Goal: Task Accomplishment & Management: Complete application form

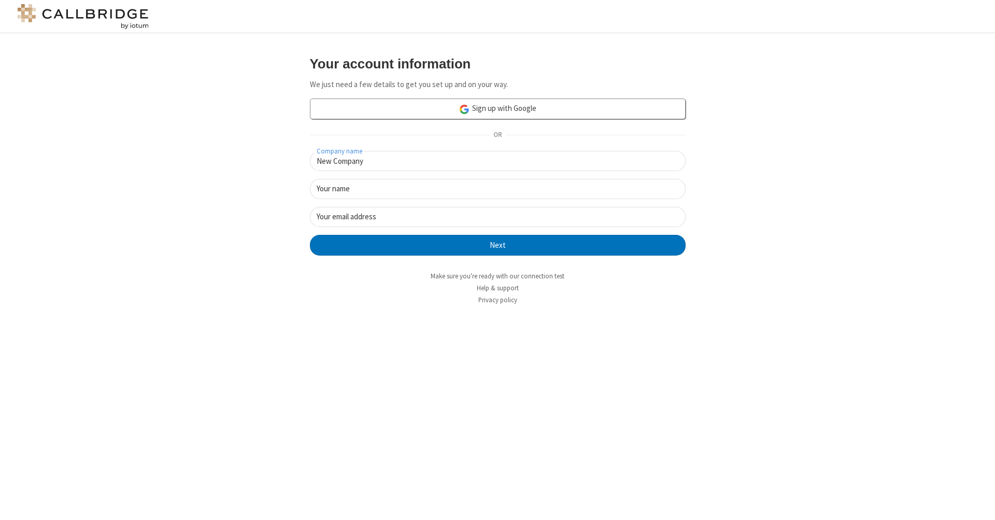
type input "New Company"
type input "New User"
type input "newUser@newUser.freesmackdown.b"
click at [497, 244] on button "Next" at bounding box center [498, 245] width 376 height 21
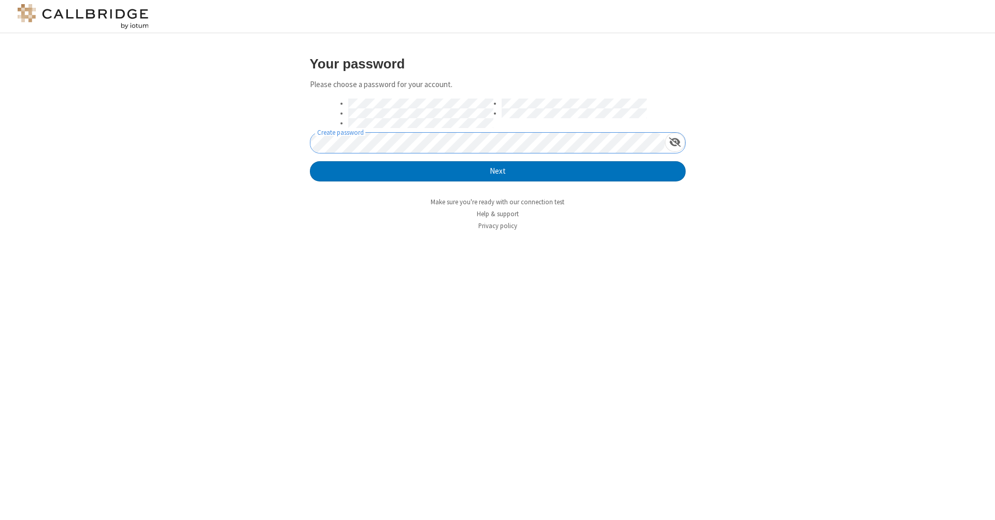
click at [497, 170] on button "Next" at bounding box center [498, 171] width 376 height 21
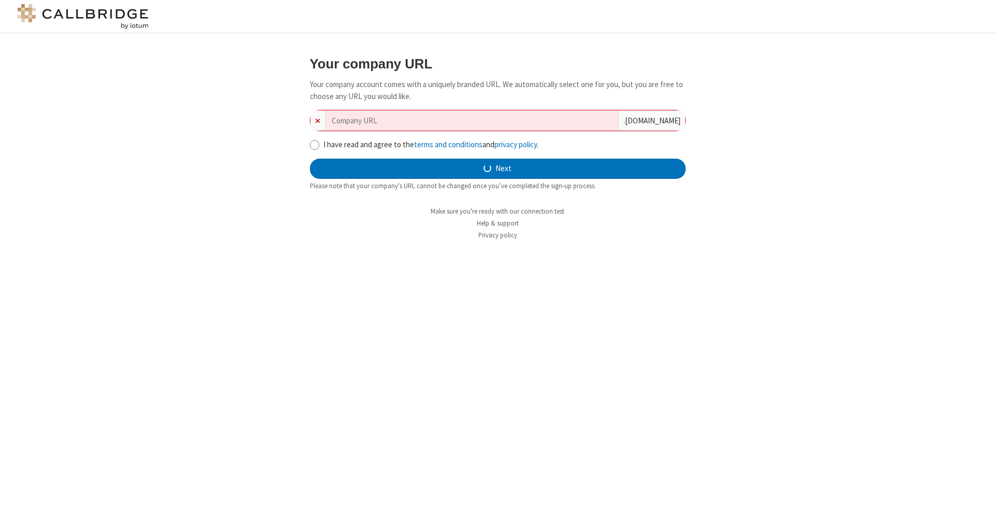
type input "new-company-persistent-51551"
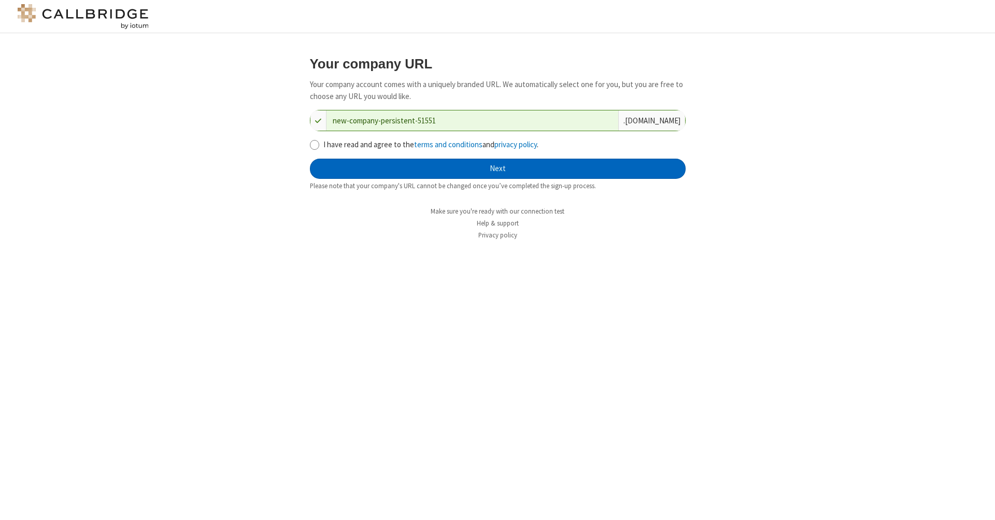
click at [497, 167] on button "Next" at bounding box center [498, 169] width 376 height 21
